Goal: Task Accomplishment & Management: Use online tool/utility

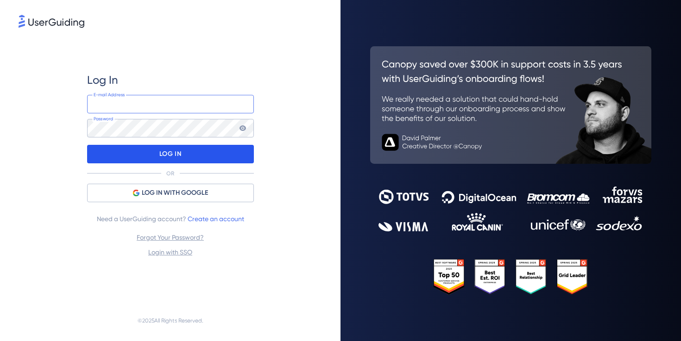
type input "[EMAIL_ADDRESS]"
click at [191, 156] on div "LOG IN" at bounding box center [170, 154] width 167 height 19
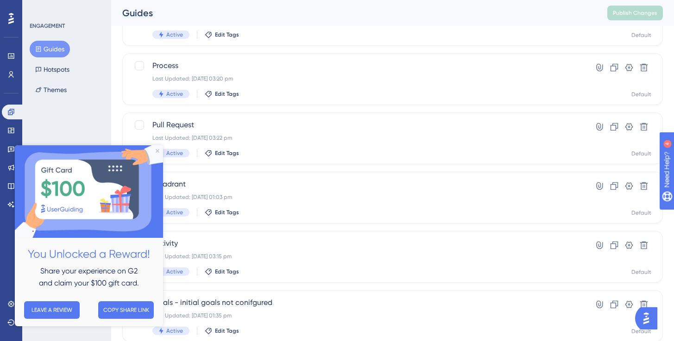
scroll to position [377, 0]
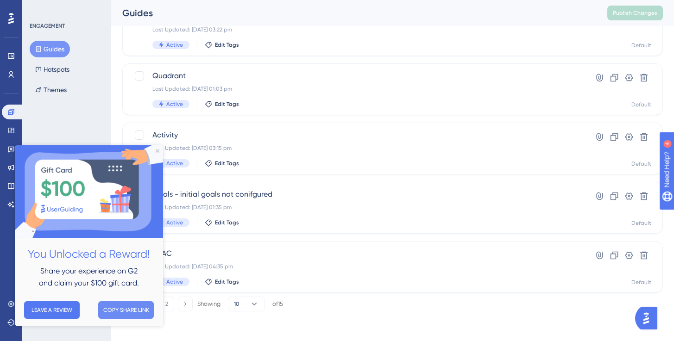
click at [122, 310] on button "COPY SHARE LINK" at bounding box center [126, 310] width 56 height 18
click at [158, 151] on icon "Close Preview" at bounding box center [158, 151] width 4 height 4
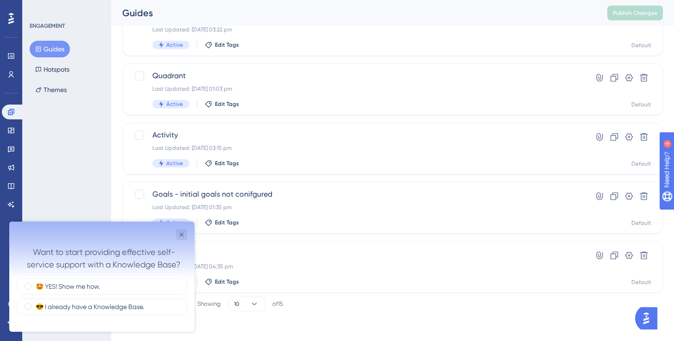
scroll to position [0, 0]
click at [150, 308] on div "😎 I already have a Knowledge Base." at bounding box center [102, 307] width 170 height 17
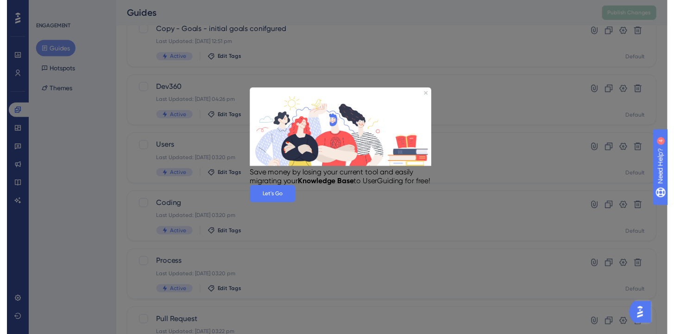
scroll to position [68, 0]
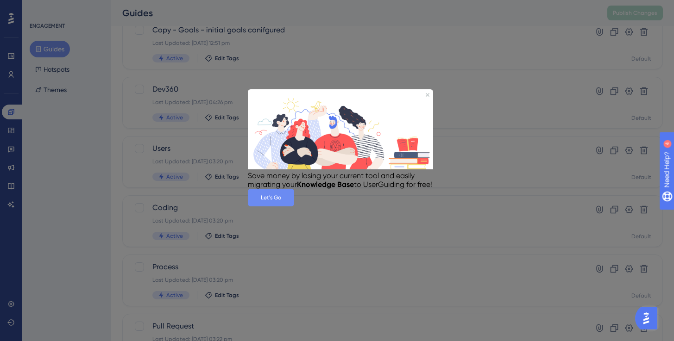
click at [294, 206] on button "Let's Go" at bounding box center [271, 198] width 46 height 18
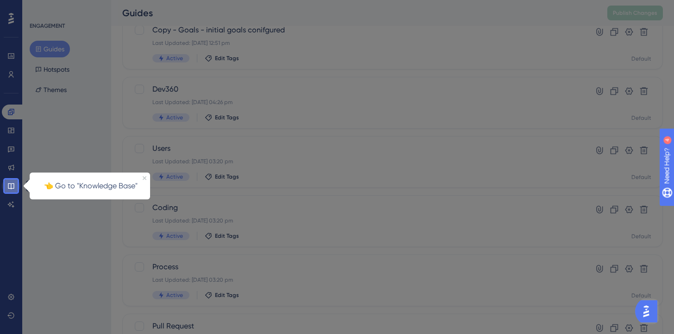
click at [12, 183] on icon at bounding box center [10, 185] width 7 height 7
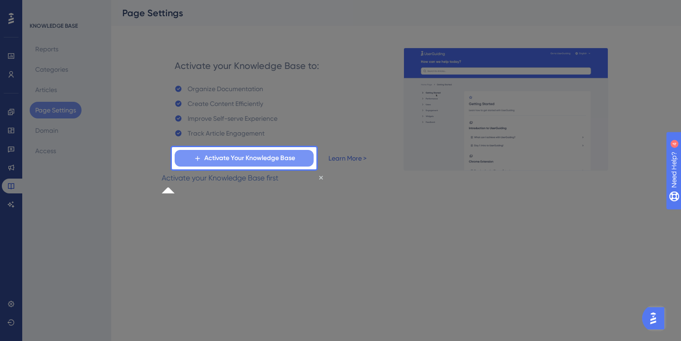
click at [231, 153] on span "Activate Your Knowledge Base" at bounding box center [249, 158] width 91 height 11
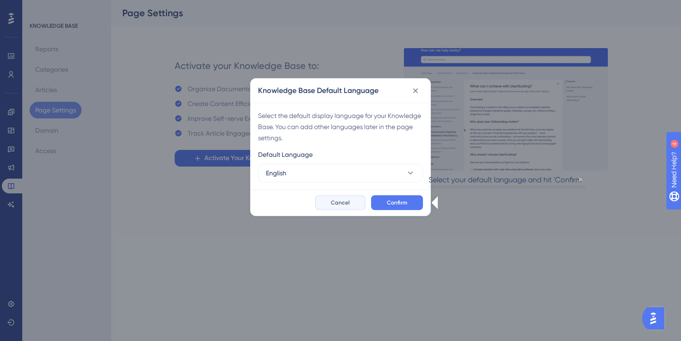
click at [332, 200] on span "Cancel" at bounding box center [340, 202] width 19 height 7
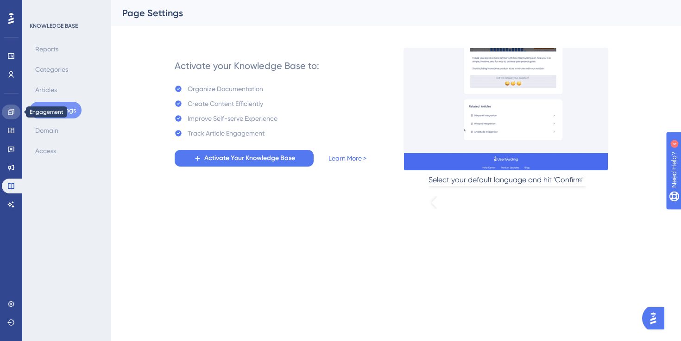
click at [9, 115] on icon at bounding box center [11, 112] width 6 height 6
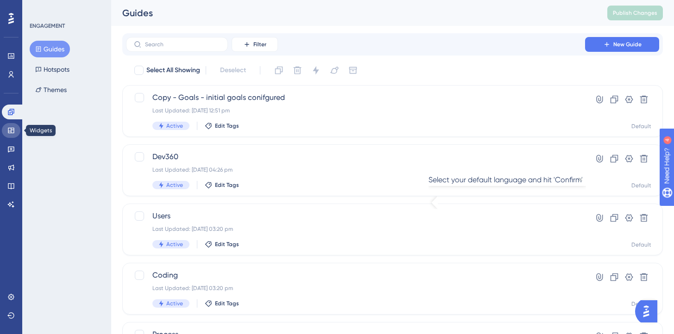
click at [9, 132] on icon at bounding box center [10, 130] width 7 height 7
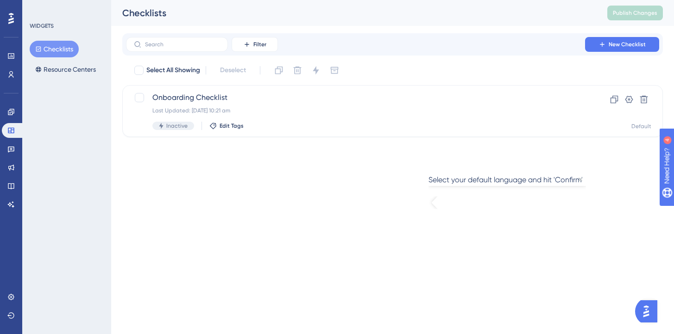
click at [11, 120] on div "Engagement Widgets Feedback Product Updates Knowledge Base AI Assistant" at bounding box center [11, 158] width 19 height 107
click at [11, 115] on icon at bounding box center [10, 111] width 7 height 7
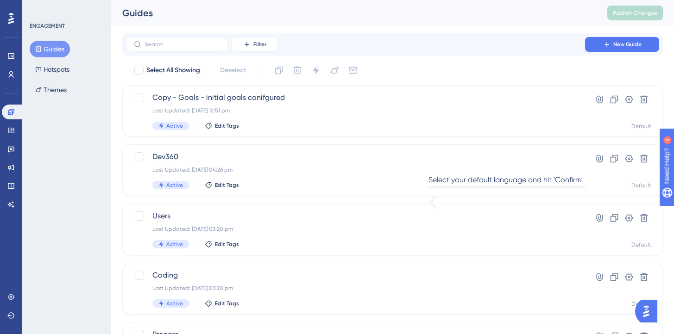
click at [578, 181] on icon "Close Preview" at bounding box center [580, 179] width 4 height 4
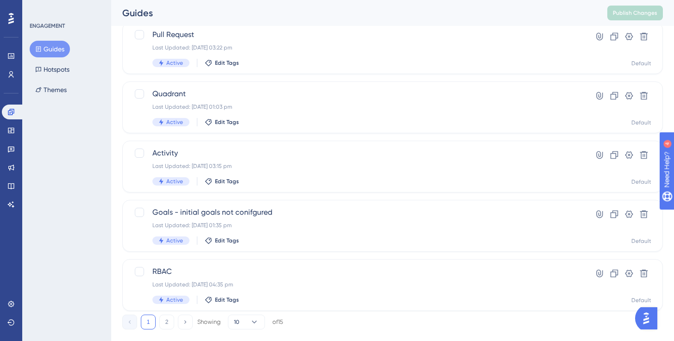
scroll to position [377, 0]
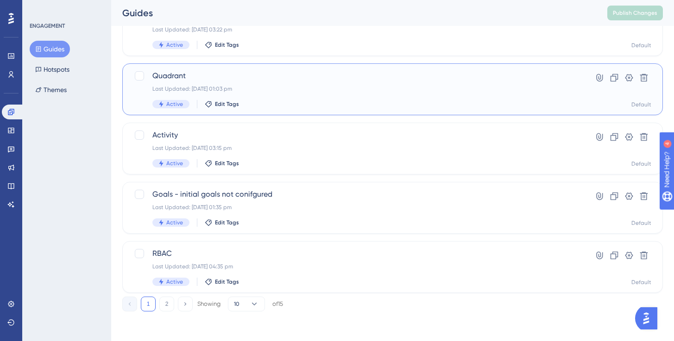
click at [205, 66] on div "Quadrant Last Updated: [DATE] 01:03 pm Active Edit Tags Hyperlink Clone Setting…" at bounding box center [392, 89] width 540 height 52
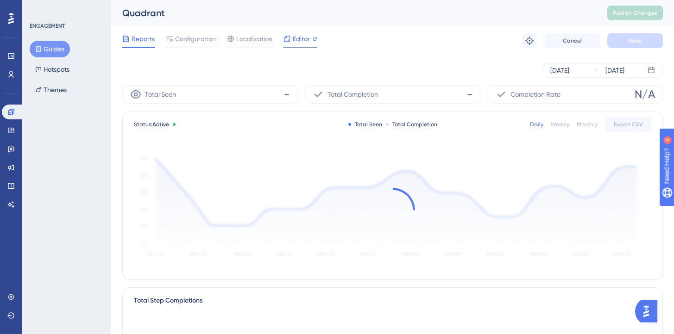
click at [298, 38] on span "Editor" at bounding box center [301, 38] width 17 height 11
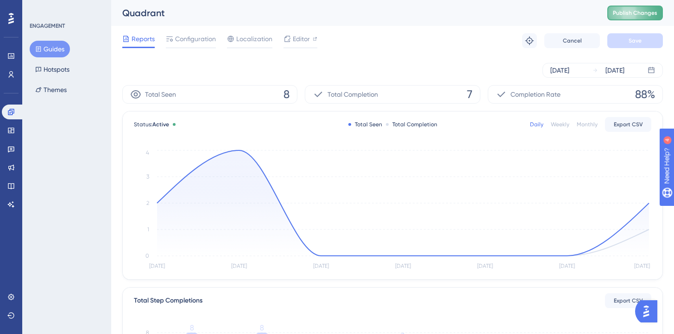
click at [632, 16] on button "Publish Changes" at bounding box center [635, 13] width 56 height 15
click at [634, 13] on span "Publish Changes" at bounding box center [634, 12] width 44 height 7
